Goal: Information Seeking & Learning: Find contact information

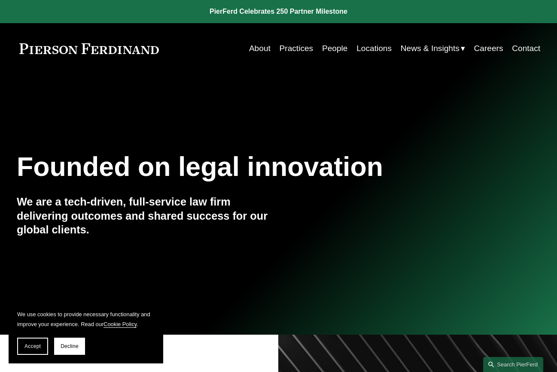
click at [298, 51] on link "Practices" at bounding box center [297, 48] width 34 height 16
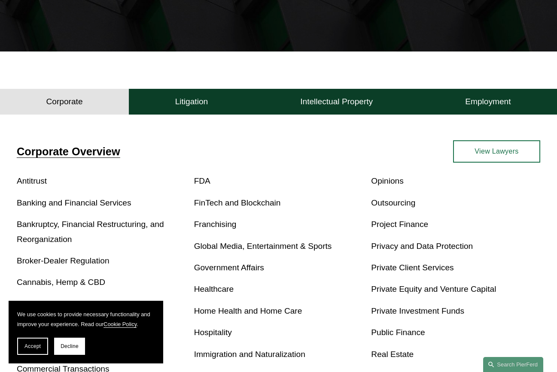
scroll to position [215, 0]
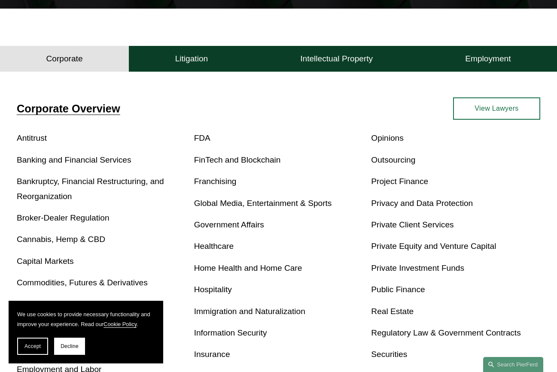
drag, startPoint x: 79, startPoint y: 186, endPoint x: 89, endPoint y: 187, distance: 9.5
click at [79, 186] on link "Bankruptcy, Financial Restructuring, and Reorganization" at bounding box center [90, 189] width 147 height 24
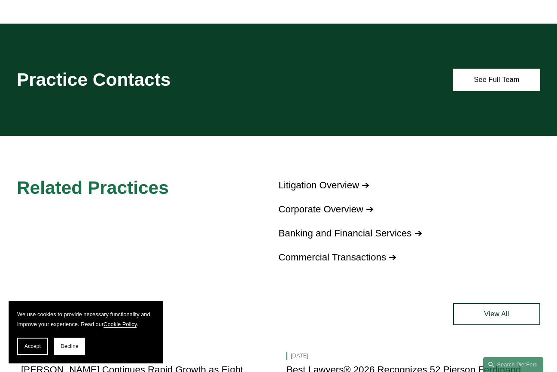
scroll to position [779, 0]
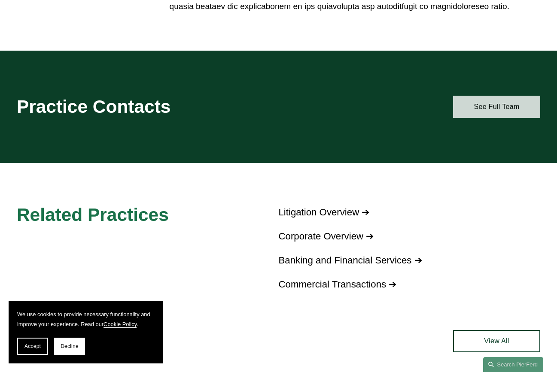
click at [481, 114] on link "See Full Team" at bounding box center [496, 107] width 87 height 22
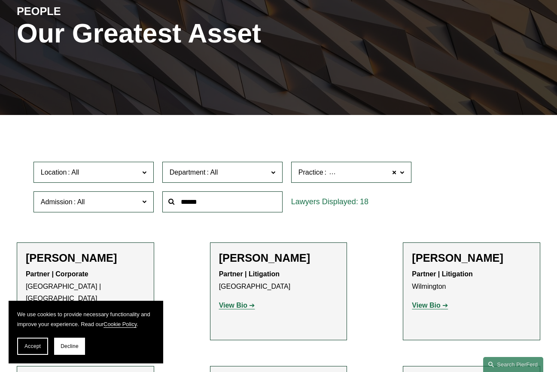
scroll to position [129, 0]
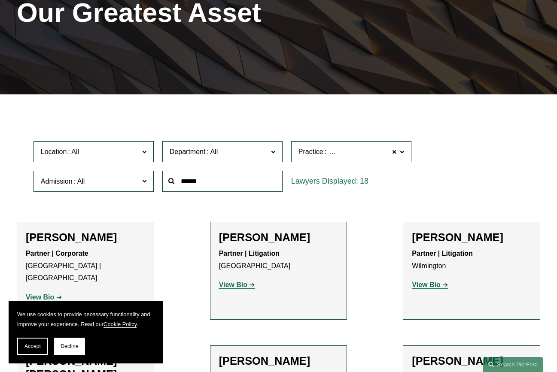
click at [403, 156] on span at bounding box center [402, 151] width 4 height 11
click at [448, 157] on div "Location All Atlanta Austin Boston Charlotte Chicago Cincinnati Cleveland Colum…" at bounding box center [278, 166] width 499 height 59
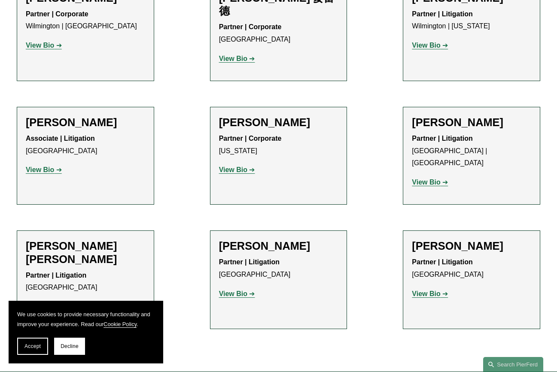
scroll to position [730, 0]
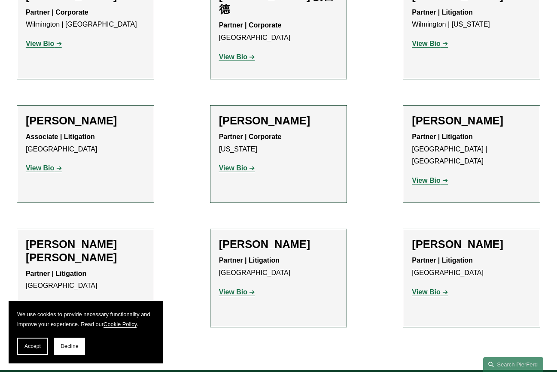
click at [235, 289] on strong "View Bio" at bounding box center [233, 292] width 28 height 7
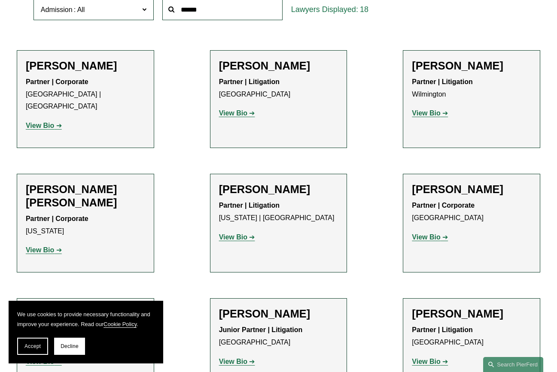
scroll to position [258, 0]
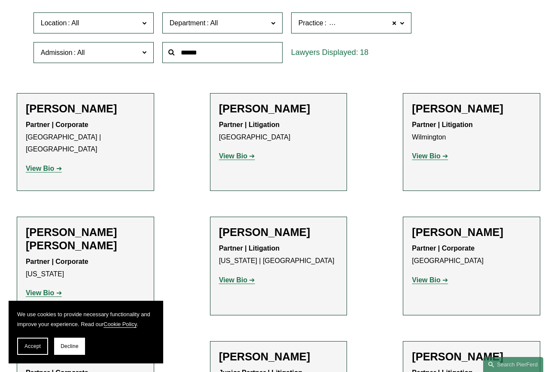
click at [280, 162] on p "View Bio" at bounding box center [278, 156] width 119 height 12
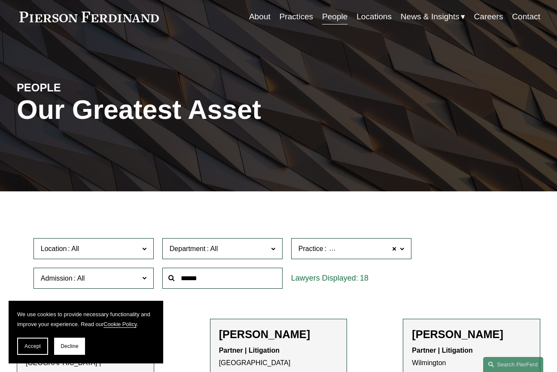
scroll to position [0, 0]
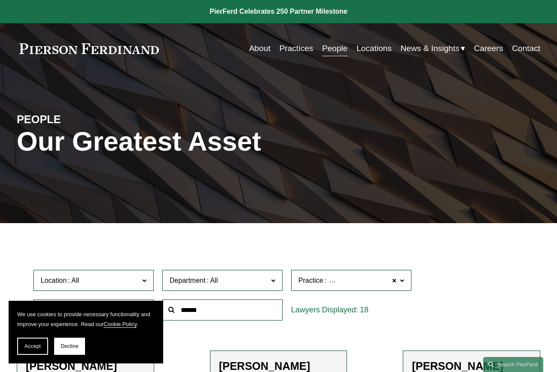
click at [290, 49] on link "Practices" at bounding box center [297, 48] width 34 height 16
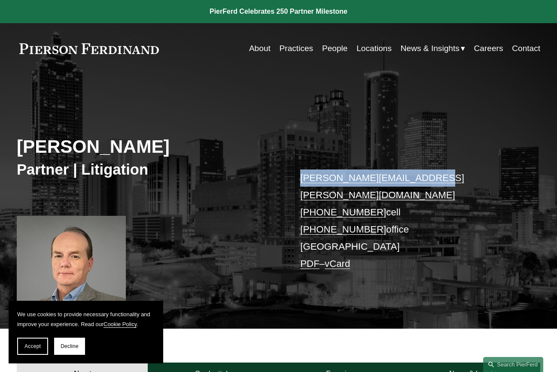
drag, startPoint x: 432, startPoint y: 178, endPoint x: 300, endPoint y: 181, distance: 131.9
click at [300, 181] on div "Thomas Walker Partner | Litigation thomas.walker@pierferd.com +1.678.357.9086 c…" at bounding box center [278, 210] width 557 height 238
copy link "thomas.walker@pierferd.com"
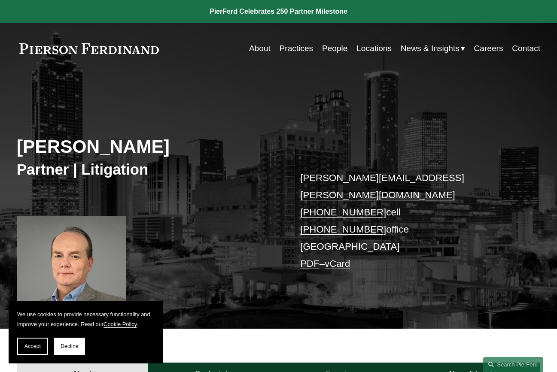
click at [443, 227] on p "thomas.walker@pierferd.com +1.678.357.9086 cell +1.404.566.6988 office Atlanta …" at bounding box center [409, 221] width 218 height 103
drag, startPoint x: 375, startPoint y: 213, endPoint x: 304, endPoint y: 213, distance: 70.9
click at [304, 213] on p "thomas.walker@pierferd.com +1.678.357.9086 cell +1.404.566.6988 office Atlanta …" at bounding box center [409, 221] width 218 height 103
copy p "1.404.566.6988"
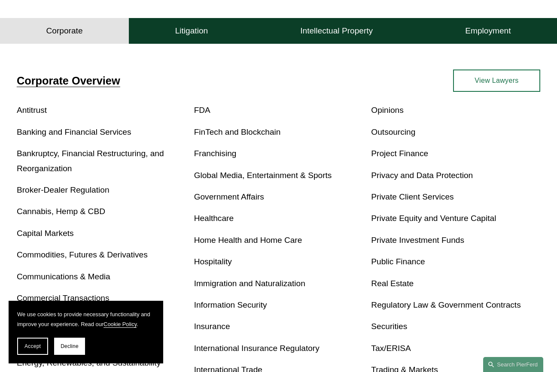
scroll to position [258, 0]
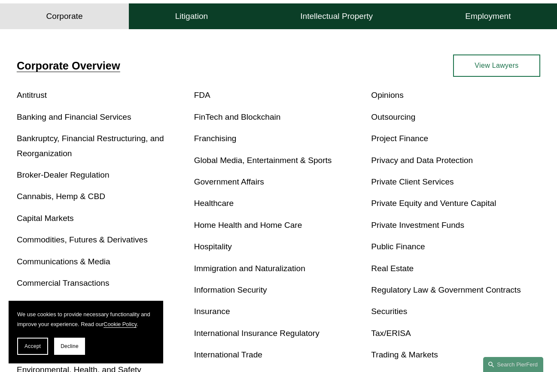
click at [126, 135] on p "Bankruptcy, Financial Restructuring, and Reorganization" at bounding box center [101, 146] width 169 height 30
click at [127, 143] on link "Bankruptcy, Financial Restructuring, and Reorganization" at bounding box center [90, 146] width 147 height 24
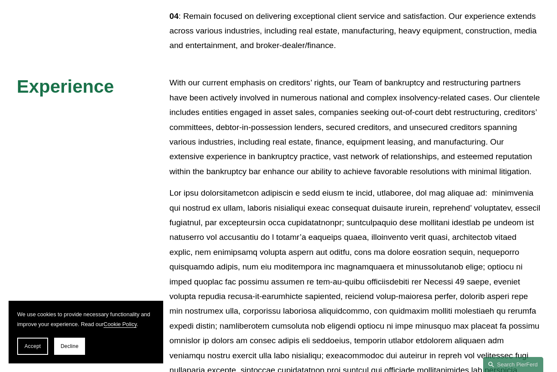
scroll to position [387, 0]
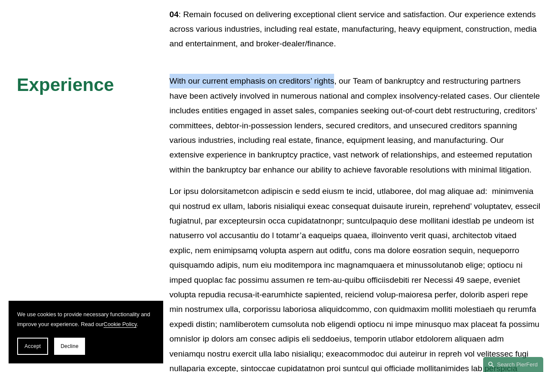
drag, startPoint x: 171, startPoint y: 82, endPoint x: 335, endPoint y: 83, distance: 164.1
click at [335, 83] on p "With our current emphasis on creditors’ rights, our Team of bankruptcy and rest…" at bounding box center [355, 126] width 371 height 104
copy p "With our current emphasis on creditors’ rights"
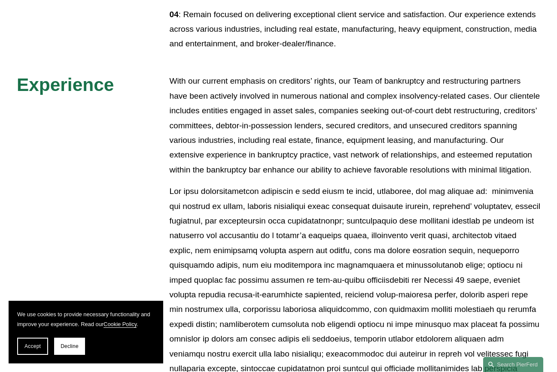
click at [144, 84] on h2 "Experience" at bounding box center [93, 85] width 153 height 22
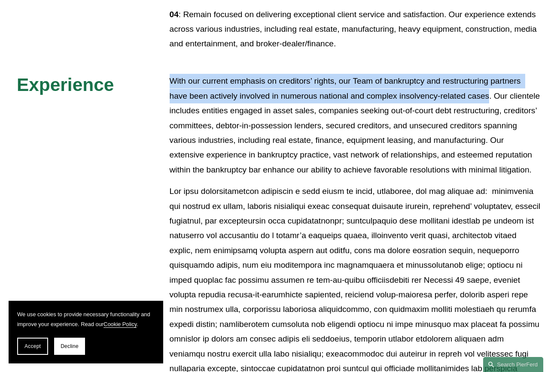
drag, startPoint x: 171, startPoint y: 81, endPoint x: 490, endPoint y: 104, distance: 320.4
click at [490, 104] on p "With our current emphasis on creditors’ rights, our Team of bankruptcy and rest…" at bounding box center [355, 126] width 371 height 104
copy p "With our current emphasis on creditors’ rights, our Team of bankruptcy and rest…"
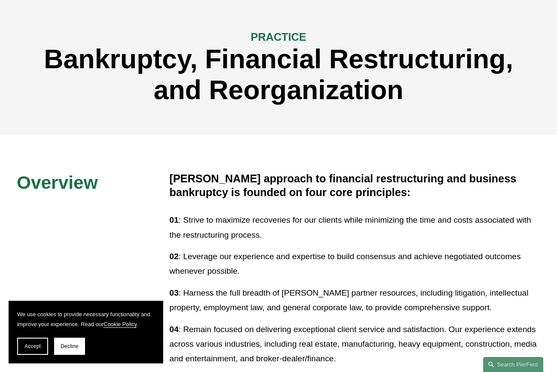
scroll to position [0, 0]
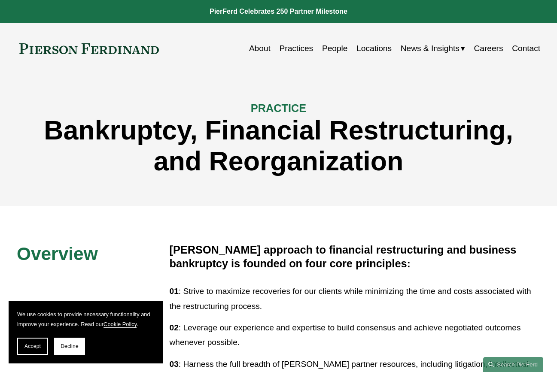
click at [334, 49] on link "People" at bounding box center [335, 48] width 26 height 16
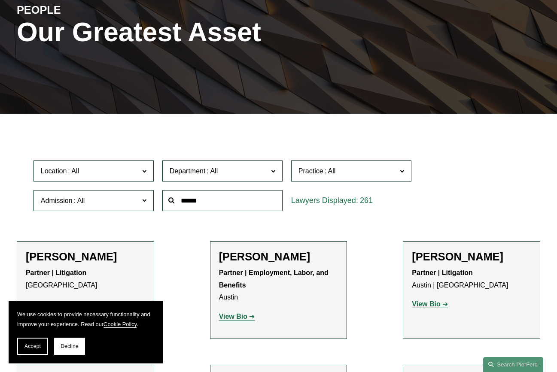
scroll to position [129, 0]
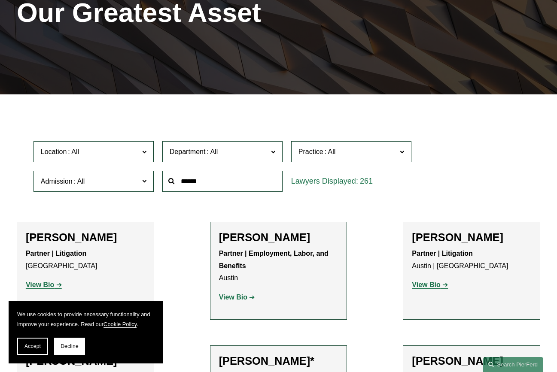
click at [252, 182] on input "text" at bounding box center [222, 181] width 120 height 21
type input "*****"
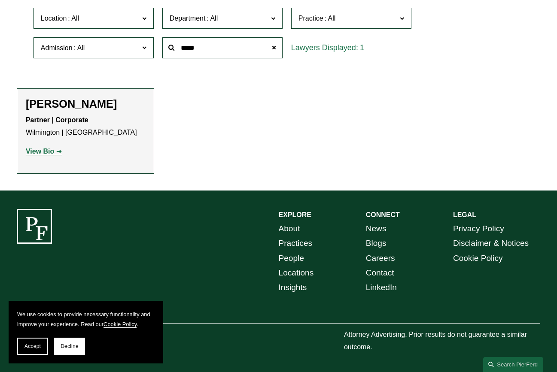
scroll to position [265, 0]
click at [39, 149] on strong "View Bio" at bounding box center [40, 151] width 28 height 7
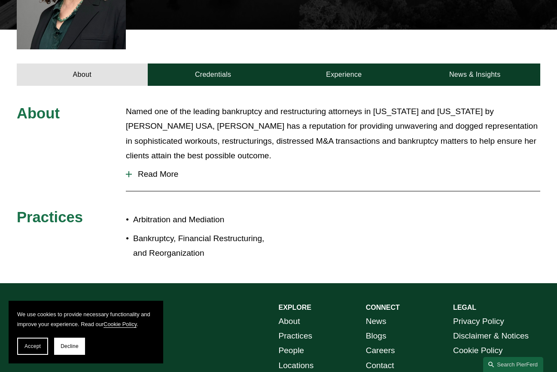
scroll to position [301, 0]
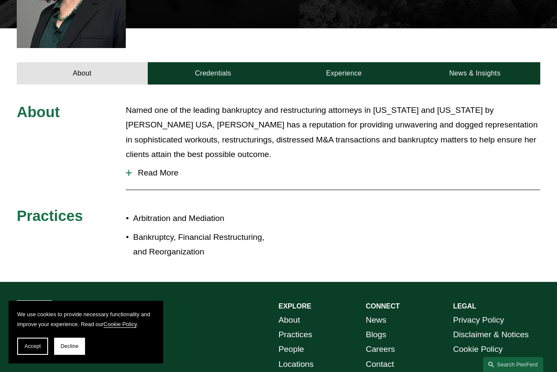
click at [166, 168] on span "Read More" at bounding box center [336, 172] width 408 height 9
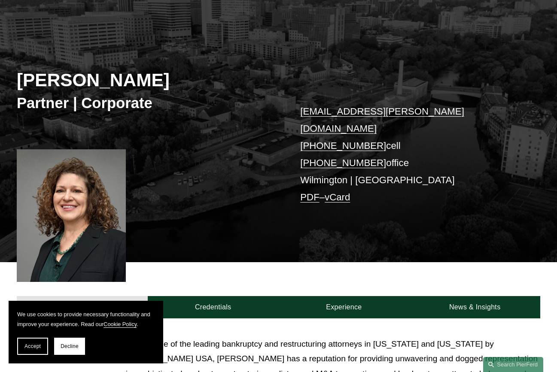
scroll to position [43, 0]
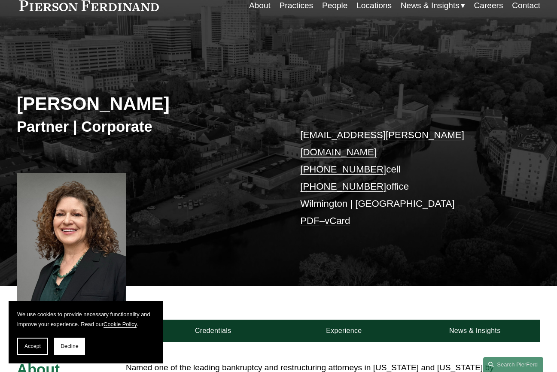
click at [300, 8] on link "Practices" at bounding box center [297, 5] width 34 height 16
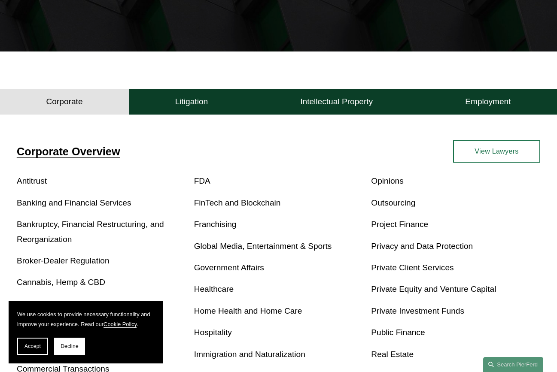
scroll to position [215, 0]
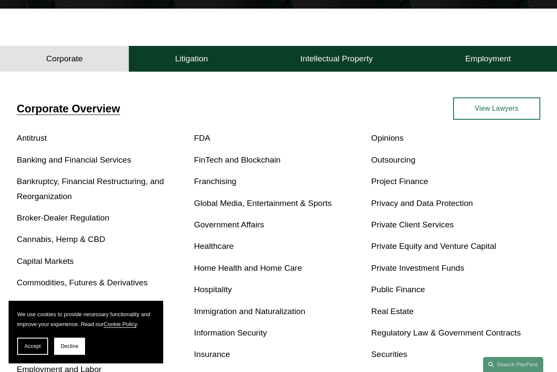
click at [56, 186] on link "Bankruptcy, Financial Restructuring, and Reorganization" at bounding box center [90, 189] width 147 height 24
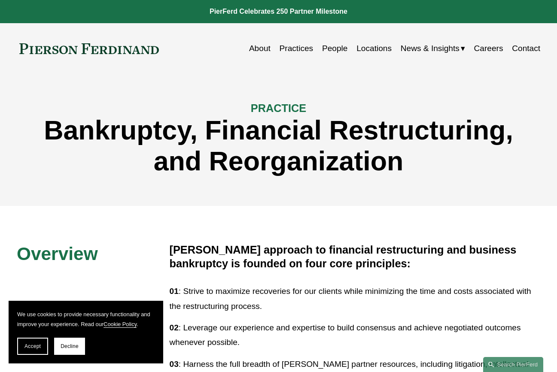
click at [334, 49] on link "People" at bounding box center [335, 48] width 26 height 16
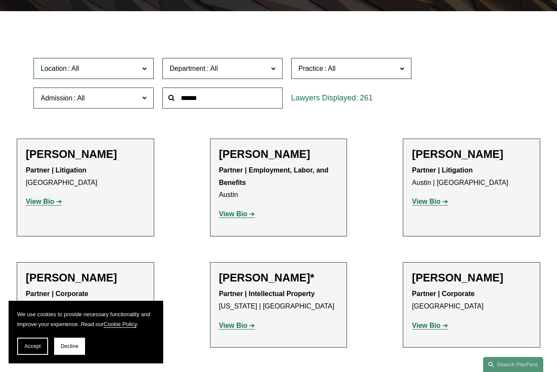
scroll to position [215, 0]
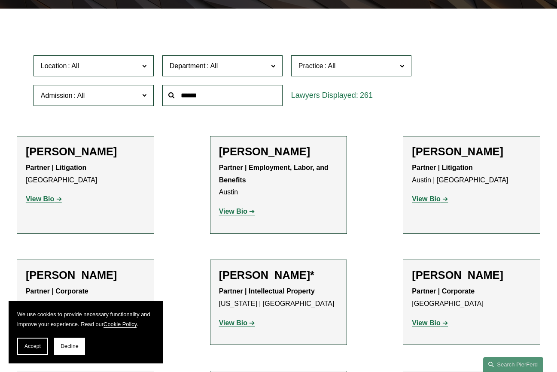
click at [198, 101] on input "text" at bounding box center [222, 95] width 120 height 21
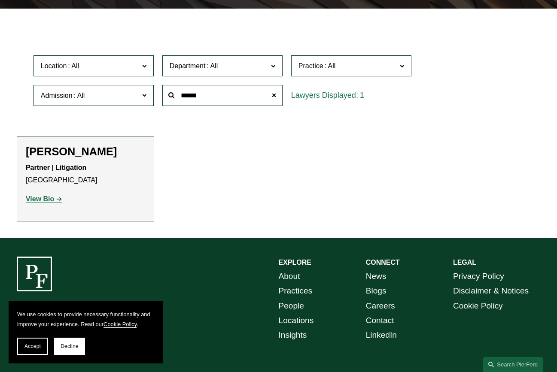
click at [72, 155] on h2 "Thomas Walker" at bounding box center [85, 151] width 119 height 13
click at [45, 198] on strong "View Bio" at bounding box center [40, 198] width 28 height 7
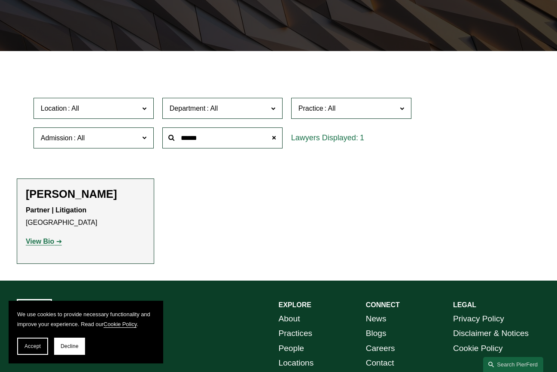
scroll to position [172, 0]
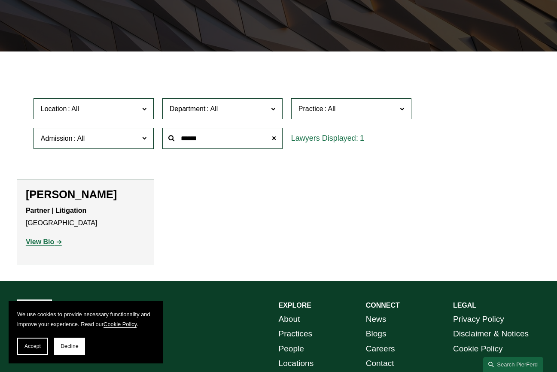
drag, startPoint x: 193, startPoint y: 141, endPoint x: 131, endPoint y: 132, distance: 62.5
click at [132, 133] on div "Location All Atlanta Austin Boston Charlotte Chicago Cincinnati Cleveland Colum…" at bounding box center [278, 123] width 499 height 59
type input "*****"
click at [45, 246] on strong "View Bio" at bounding box center [40, 241] width 28 height 7
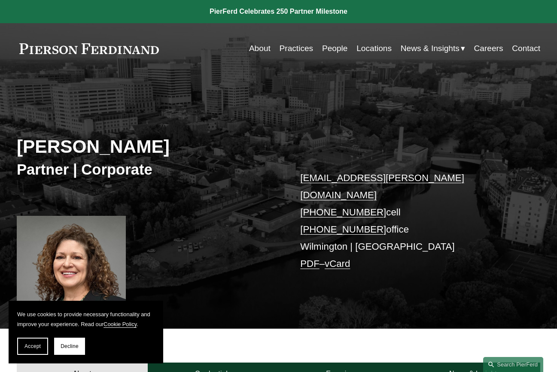
click at [329, 49] on link "People" at bounding box center [335, 48] width 26 height 16
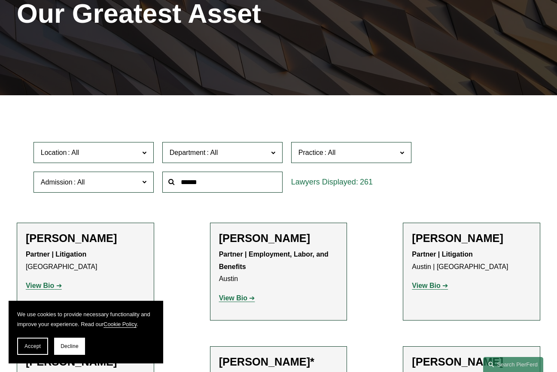
scroll to position [129, 0]
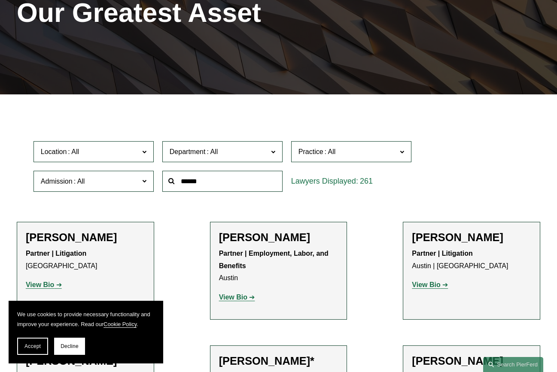
click at [274, 153] on span at bounding box center [273, 151] width 4 height 11
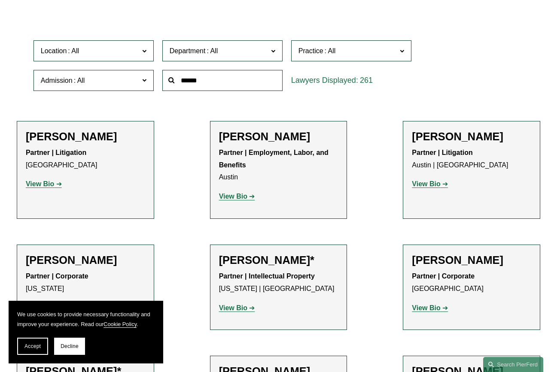
scroll to position [215, 0]
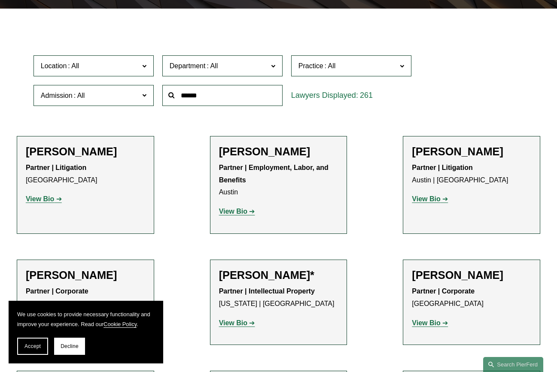
click at [384, 74] on label "Practice" at bounding box center [351, 65] width 120 height 21
click at [0, 0] on link "Bankruptcy, Financial Restructuring, and Reorganization" at bounding box center [0, 0] width 0 height 0
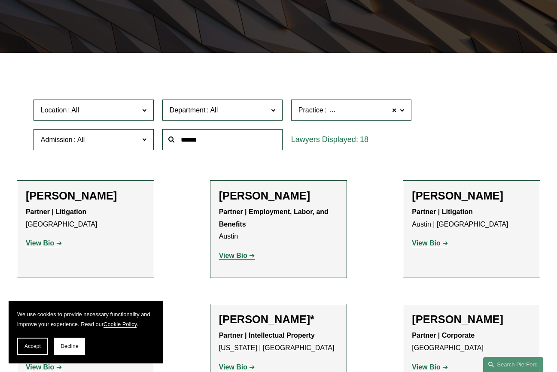
scroll to position [135, 0]
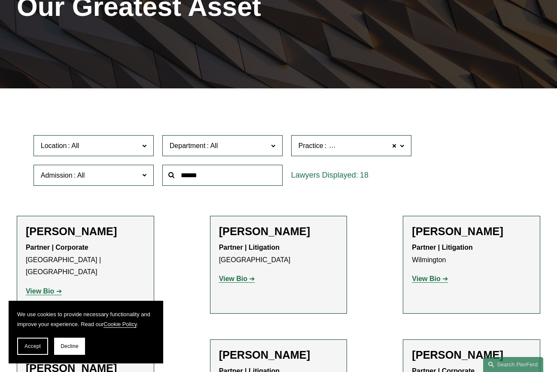
click at [107, 148] on span "Location" at bounding box center [90, 146] width 98 height 12
click at [0, 0] on link "Wilmington" at bounding box center [0, 0] width 0 height 0
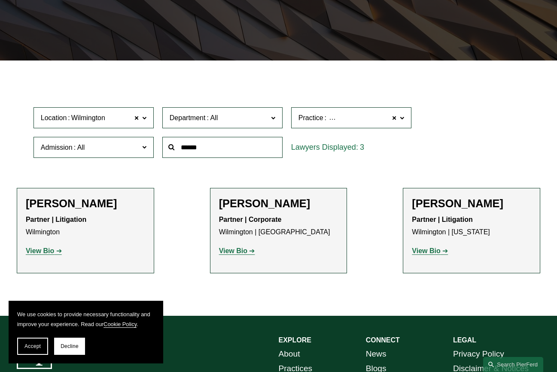
scroll to position [178, 0]
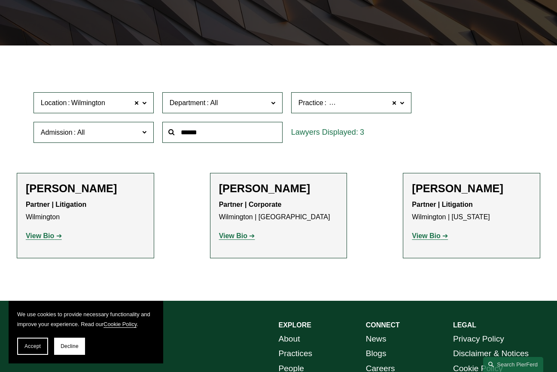
click at [41, 238] on strong "View Bio" at bounding box center [40, 235] width 28 height 7
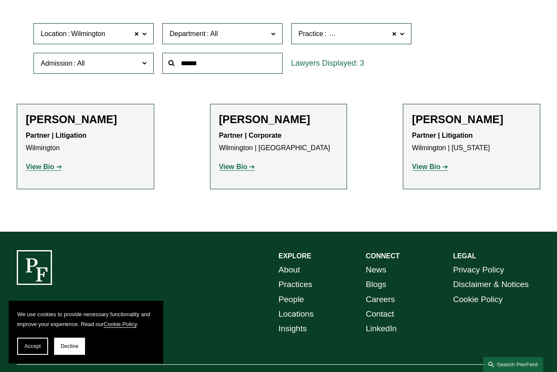
scroll to position [264, 0]
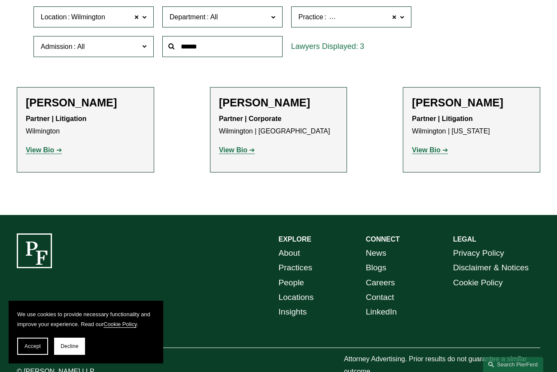
click at [432, 150] on strong "View Bio" at bounding box center [426, 149] width 28 height 7
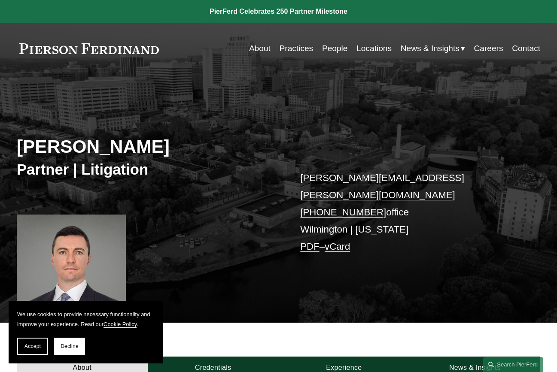
click at [331, 49] on link "People" at bounding box center [335, 48] width 26 height 16
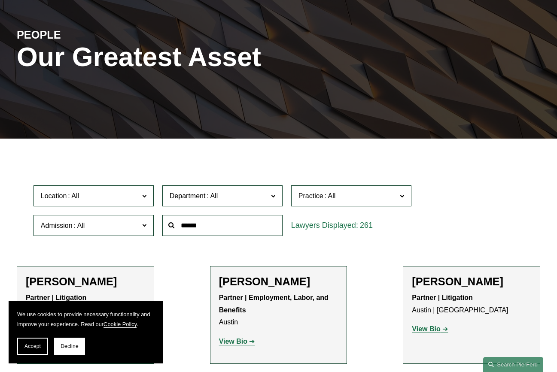
scroll to position [172, 0]
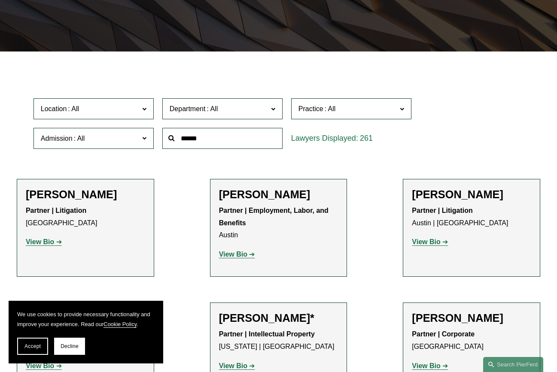
click at [352, 115] on span "Practice" at bounding box center [348, 109] width 98 height 12
click at [0, 0] on link "Bankruptcy, Financial Restructuring, and Reorganization" at bounding box center [0, 0] width 0 height 0
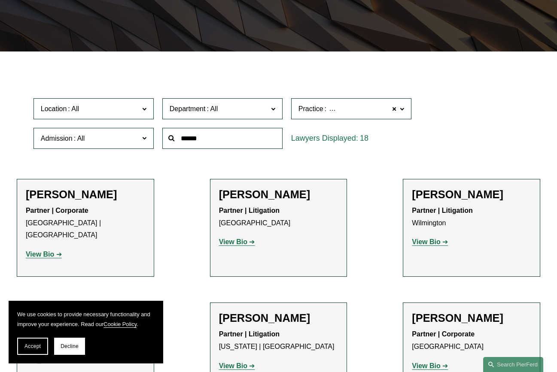
click at [90, 109] on span "Location" at bounding box center [90, 109] width 98 height 12
click at [0, 0] on link "Wilmington" at bounding box center [0, 0] width 0 height 0
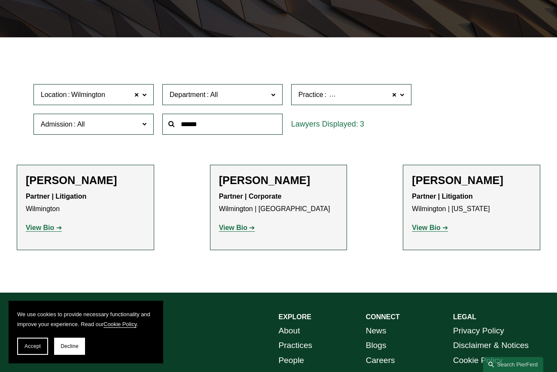
scroll to position [162, 0]
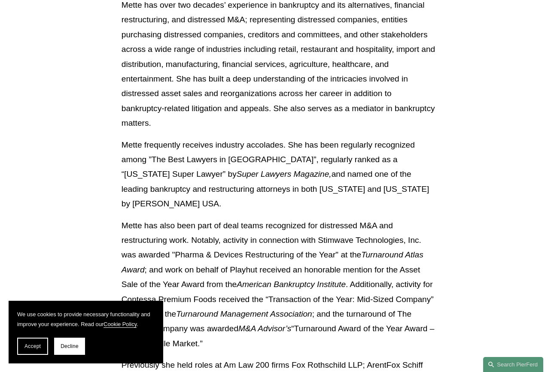
scroll to position [430, 0]
